Goal: Information Seeking & Learning: Find specific fact

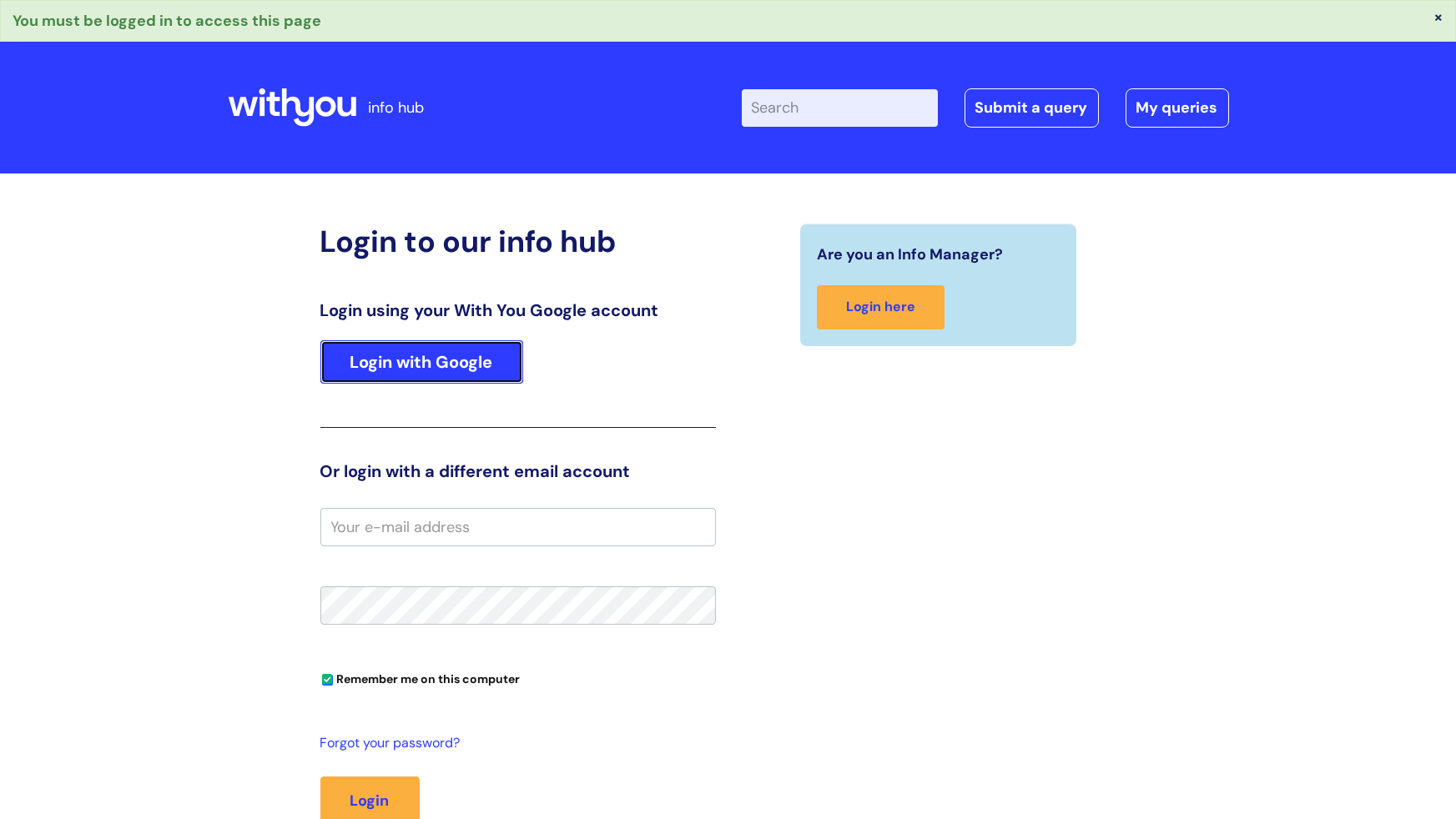
click at [429, 347] on link "Login with Google" at bounding box center [422, 362] width 203 height 43
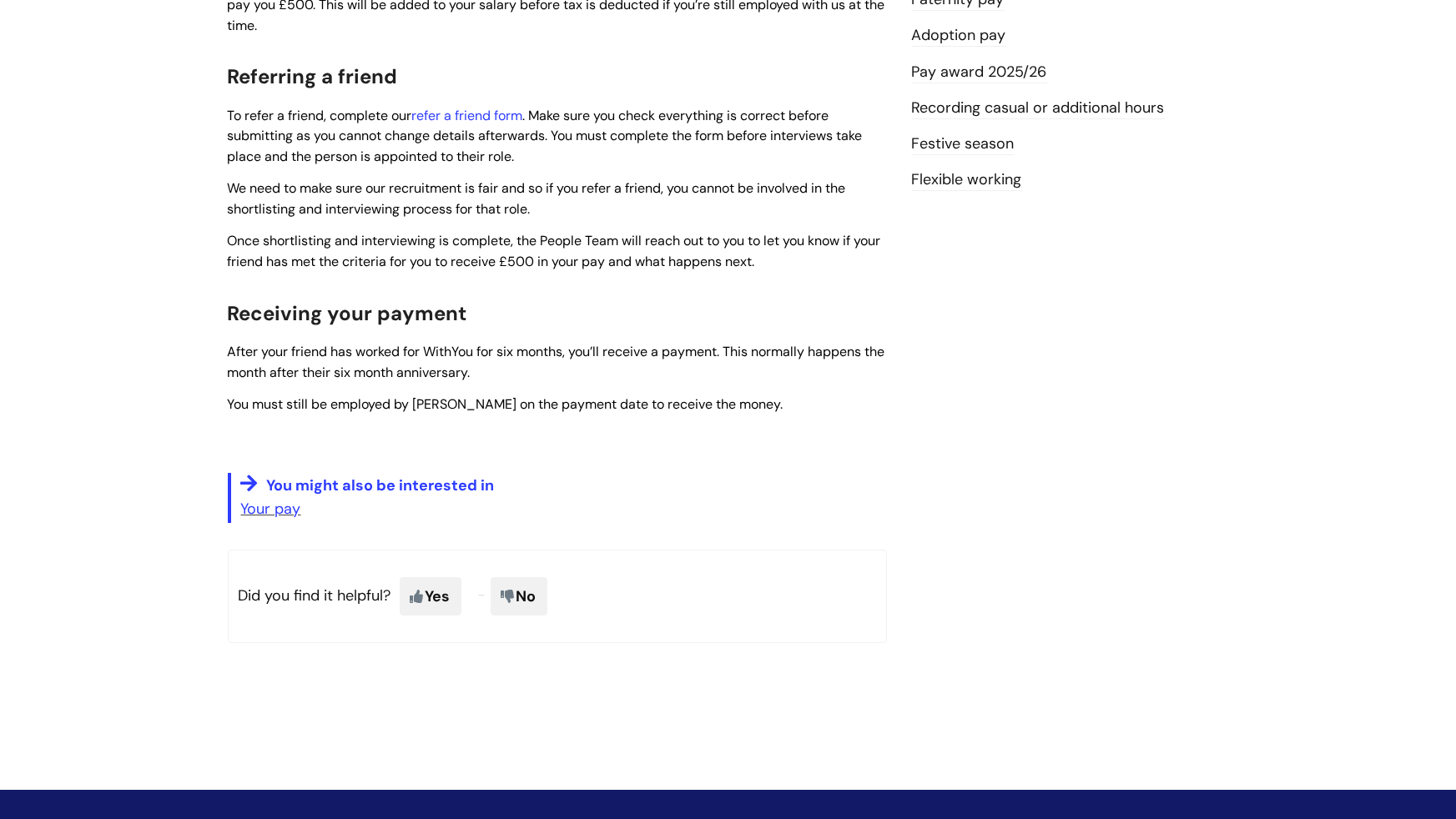
scroll to position [588, 0]
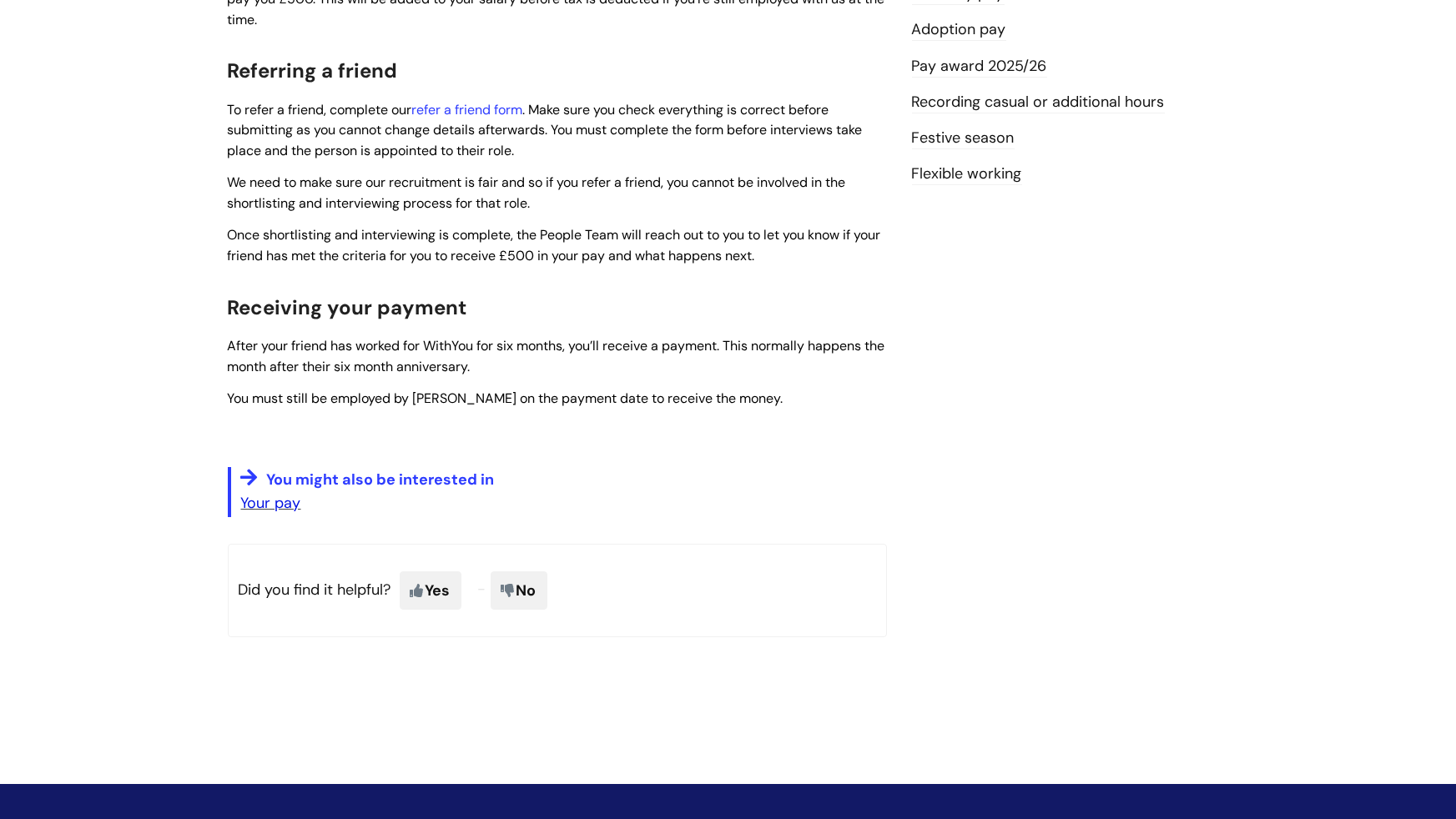
click at [267, 502] on link "Your pay" at bounding box center [271, 502] width 60 height 20
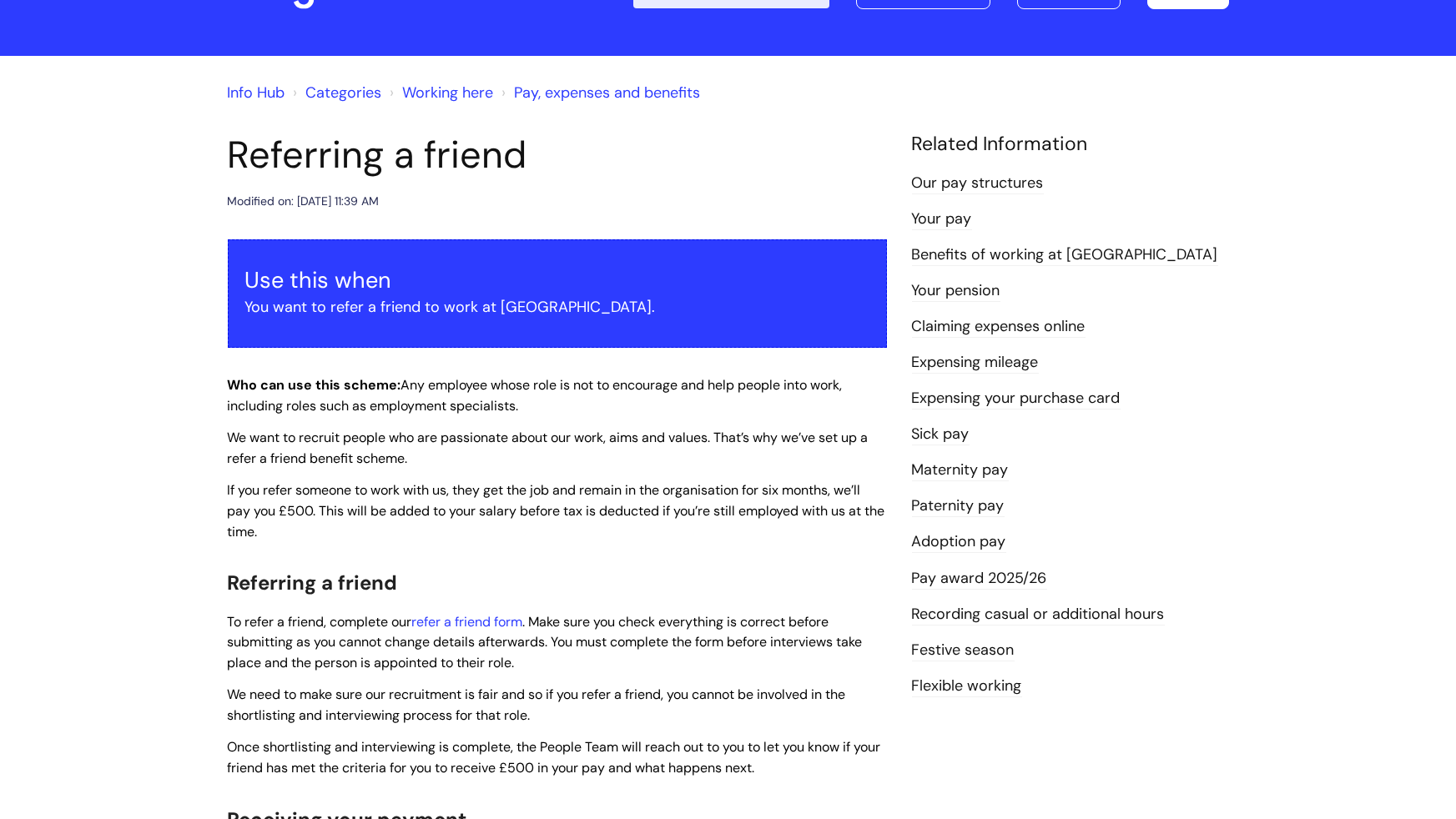
scroll to position [74, 0]
